Goal: Transaction & Acquisition: Purchase product/service

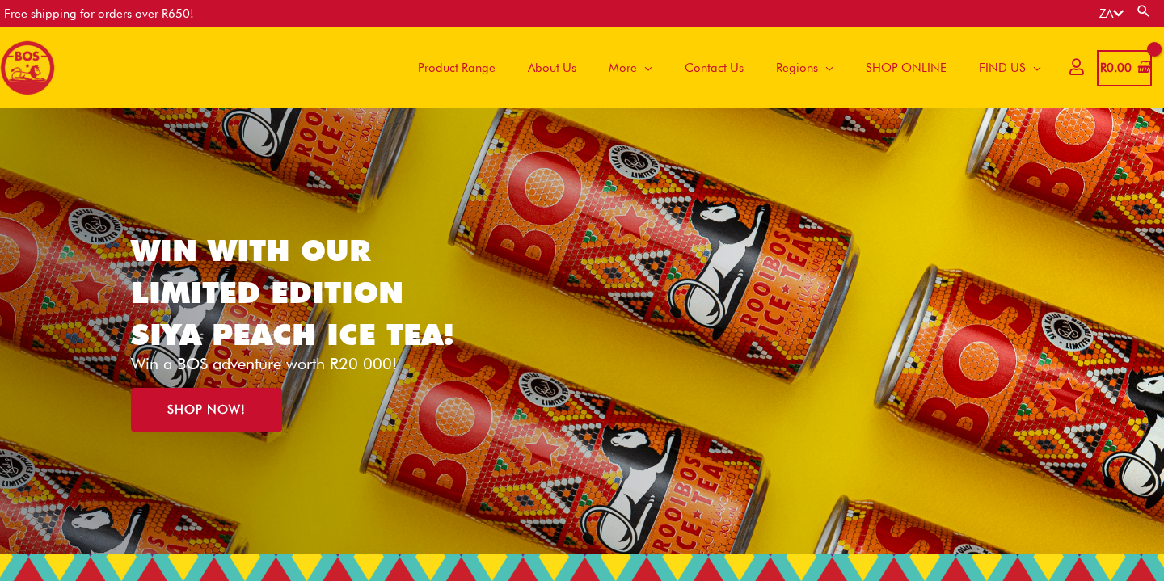
click at [911, 59] on span "SHOP ONLINE" at bounding box center [906, 68] width 81 height 49
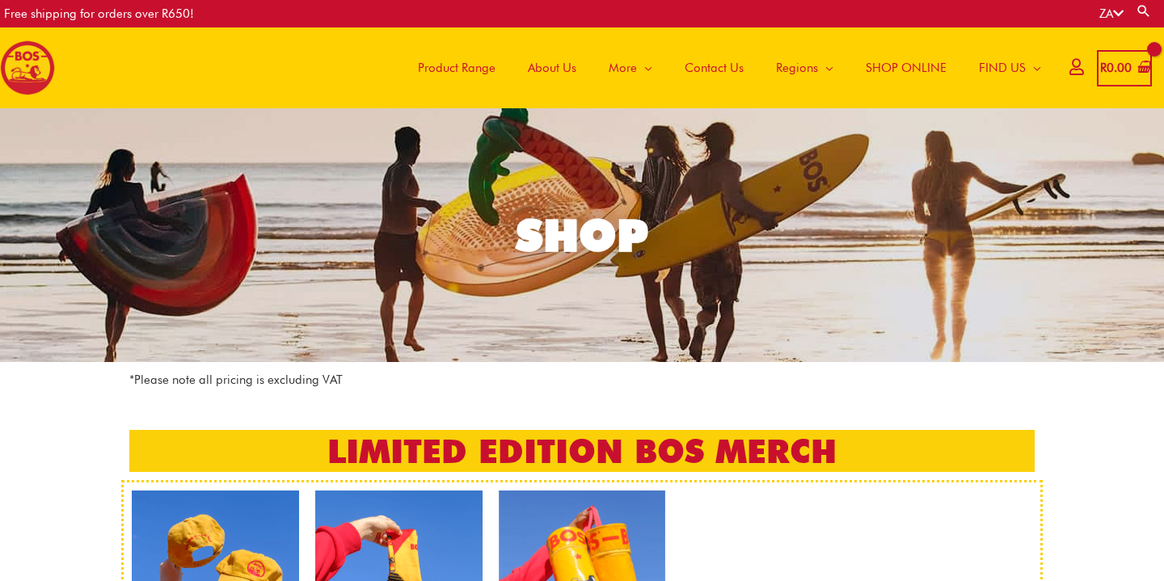
click at [893, 65] on span "SHOP ONLINE" at bounding box center [906, 68] width 81 height 49
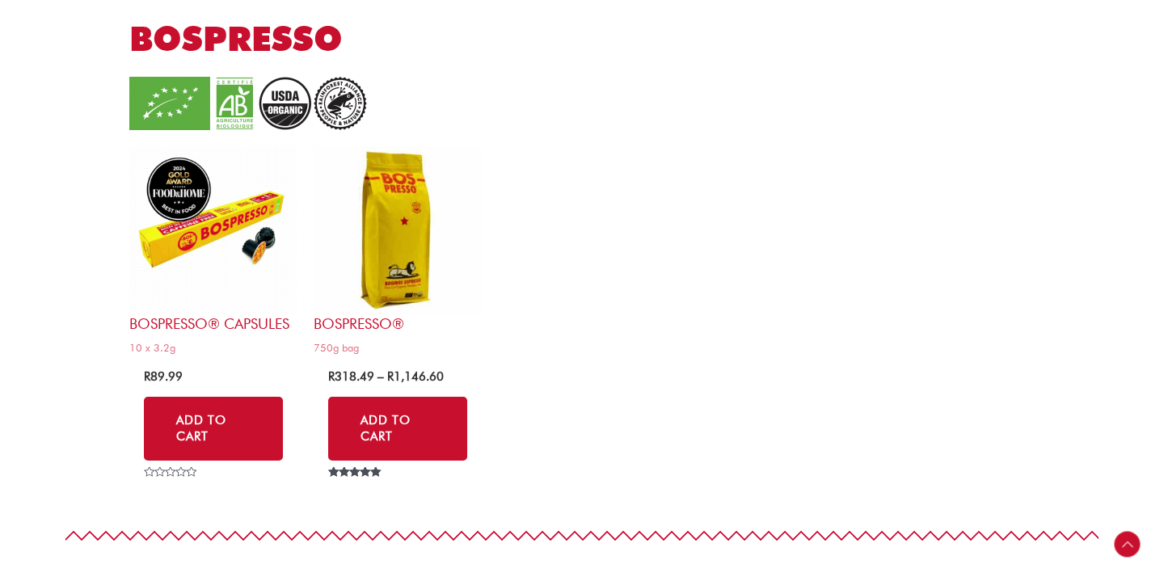
scroll to position [3120, 0]
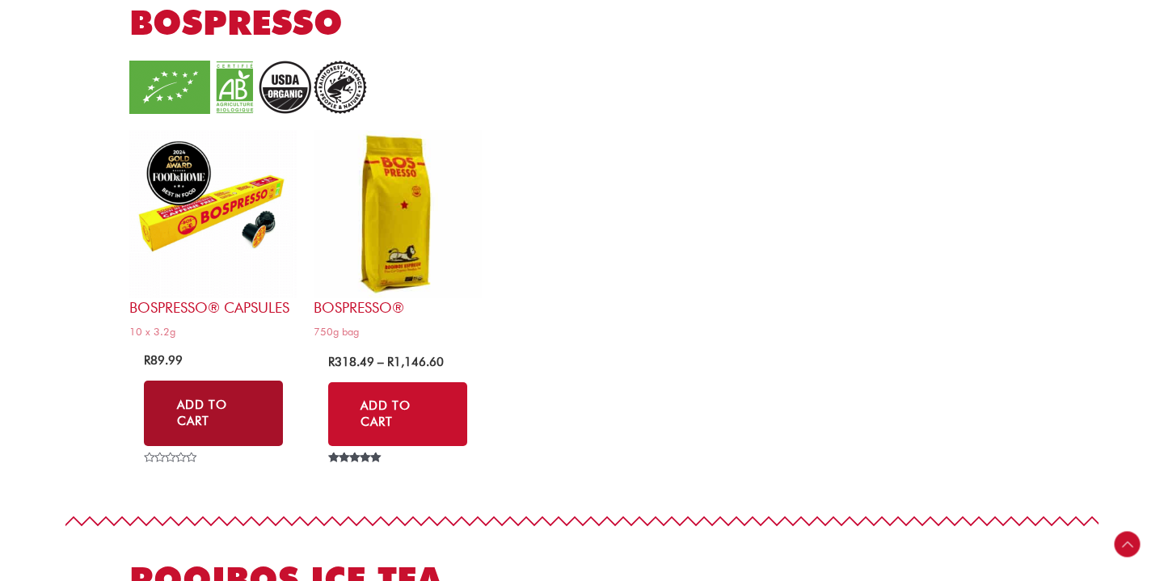
click at [207, 405] on link "Add to Cart" at bounding box center [213, 413] width 139 height 65
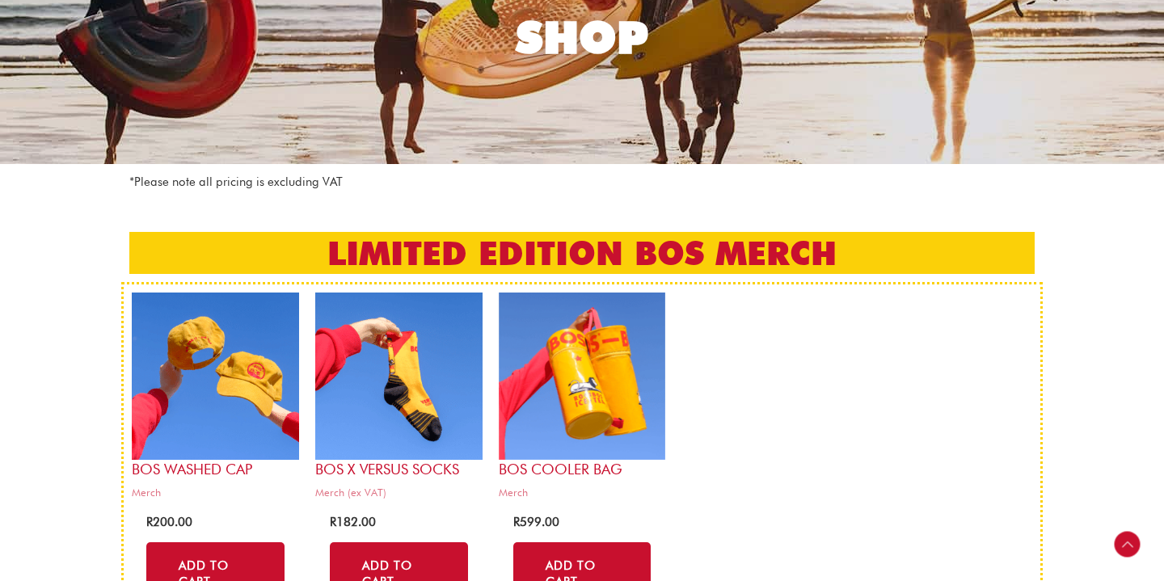
scroll to position [0, 0]
